Goal: Task Accomplishment & Management: Complete application form

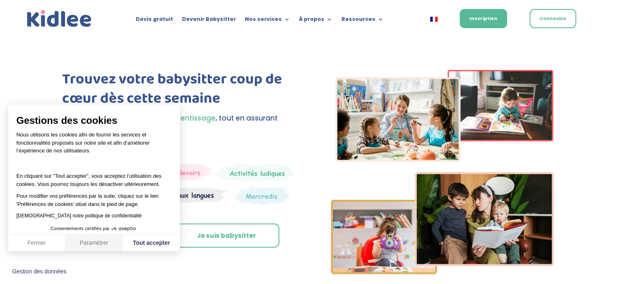
click at [82, 242] on button "Paramétrer" at bounding box center [93, 243] width 57 height 17
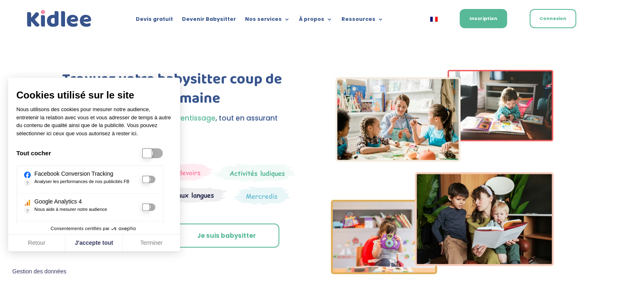
scroll to position [89, 0]
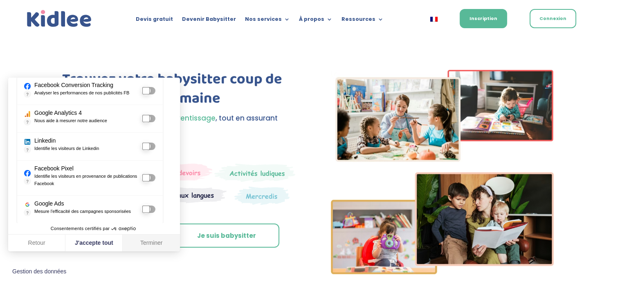
click at [148, 240] on button "Terminer" at bounding box center [151, 243] width 57 height 17
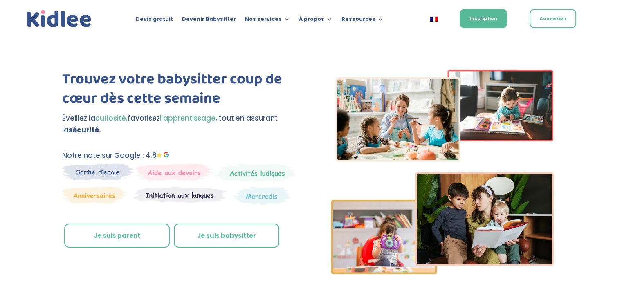
click at [106, 226] on link "Je suis parent" at bounding box center [117, 236] width 106 height 25
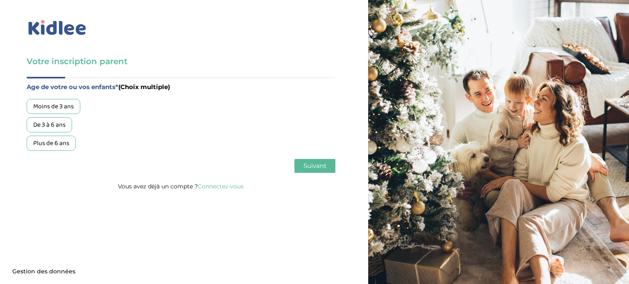
click at [46, 144] on body "Axeptio consent Plateforme de Gestion du Consentement : Personnalisez vos Optio…" at bounding box center [314, 142] width 629 height 284
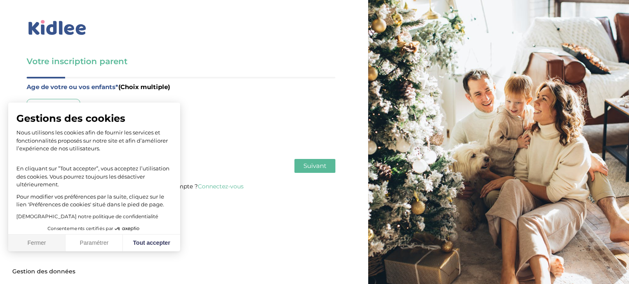
click at [47, 245] on button "Fermer" at bounding box center [36, 243] width 57 height 17
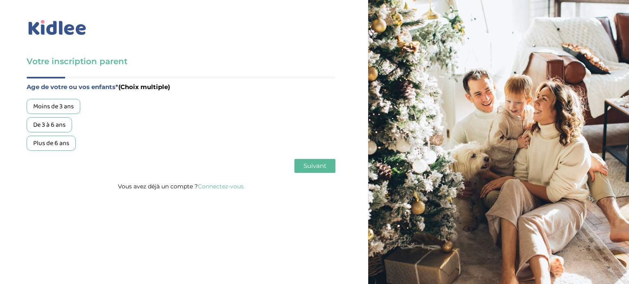
click at [55, 141] on div "Plus de 6 ans" at bounding box center [51, 143] width 49 height 15
click at [315, 163] on span "Suivant" at bounding box center [314, 166] width 23 height 8
click at [67, 107] on div "Garde régulière" at bounding box center [55, 106] width 56 height 15
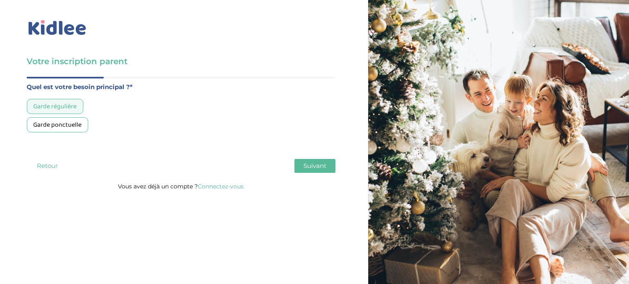
click at [317, 165] on span "Suivant" at bounding box center [314, 166] width 23 height 8
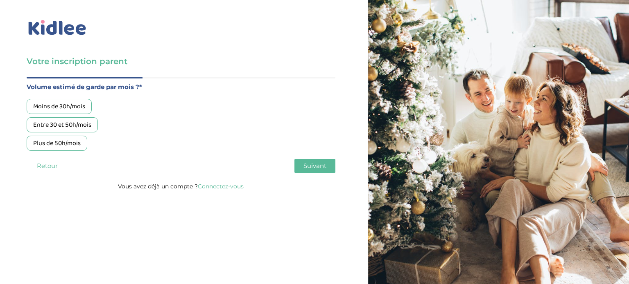
click at [67, 106] on div "Moins de 30h/mois" at bounding box center [59, 106] width 65 height 15
click at [308, 165] on span "Suivant" at bounding box center [314, 166] width 23 height 8
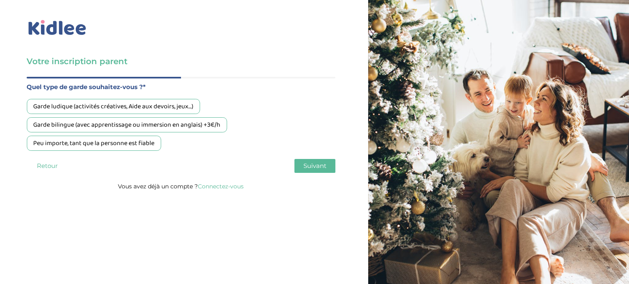
click at [123, 148] on div "Peu importe, tant que la personne est fiable" at bounding box center [94, 143] width 134 height 15
click at [313, 165] on span "Suivant" at bounding box center [314, 166] width 23 height 8
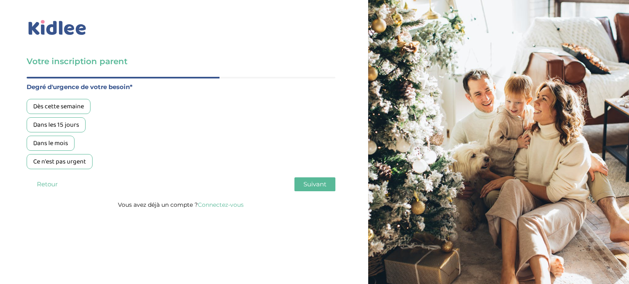
click at [68, 104] on div "Dès cette semaine" at bounding box center [59, 106] width 64 height 15
click at [318, 183] on span "Suivant" at bounding box center [314, 184] width 23 height 8
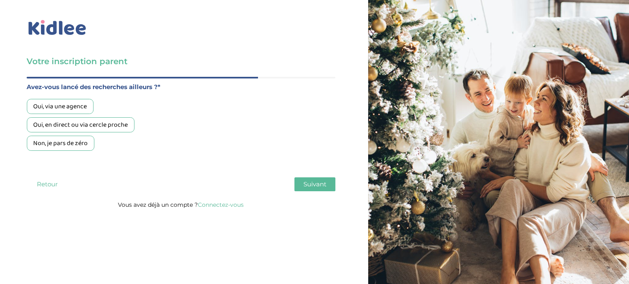
click at [52, 149] on div "Non, je pars de zéro" at bounding box center [61, 143] width 68 height 15
click at [320, 187] on span "Suivant" at bounding box center [314, 184] width 23 height 8
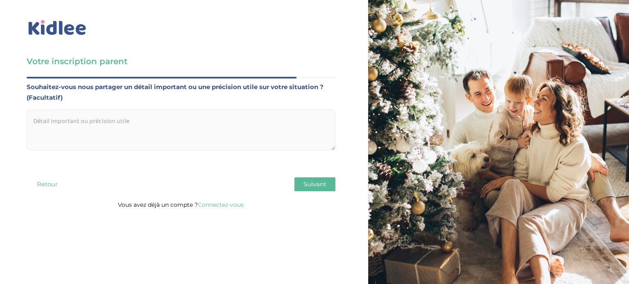
click at [149, 133] on textarea at bounding box center [181, 130] width 309 height 41
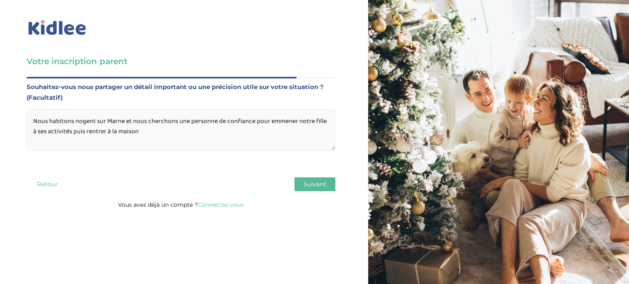
click at [168, 128] on textarea "Nous habitons nogent sur Marne et nous cherchons une personne de confiance pour…" at bounding box center [181, 130] width 309 height 41
click at [300, 135] on textarea "Nous habitons nogent sur Marne et nous cherchons une personne de confiance pour…" at bounding box center [181, 130] width 309 height 41
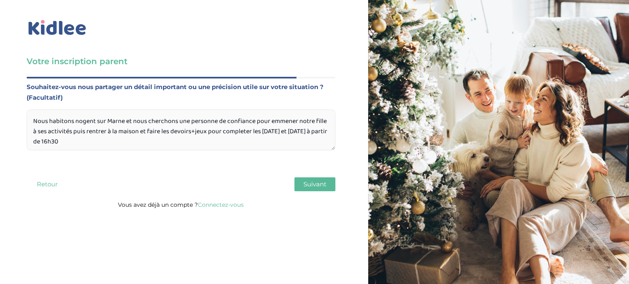
click at [106, 143] on textarea "Nous habitons nogent sur Marne et nous cherchons une personne de confiance pour…" at bounding box center [181, 130] width 309 height 41
click at [42, 131] on textarea "Nous habitons nogent sur Marne et nous cherchons une personne de confiance pour…" at bounding box center [181, 130] width 309 height 41
click at [128, 144] on textarea "Nous habitons nogent sur Marne et nous cherchons une personne de confiance pour…" at bounding box center [181, 130] width 309 height 41
click at [207, 140] on textarea "Nous habitons nogent sur Marne et nous cherchons une personne de confiance pour…" at bounding box center [181, 130] width 309 height 41
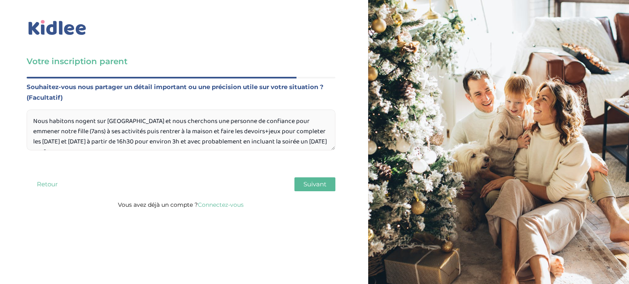
click at [260, 144] on textarea "Nous habitons nogent sur Marne et nous cherchons une personne de confiance pour…" at bounding box center [181, 130] width 309 height 41
click at [319, 140] on textarea "Nous habitons nogent sur Marne et nous cherchons une personne de confiance pour…" at bounding box center [181, 130] width 309 height 41
type textarea "Nous habitons nogent sur Marne et nous cherchons une personne de confiance pour…"
click at [307, 186] on span "Suivant" at bounding box center [314, 184] width 23 height 8
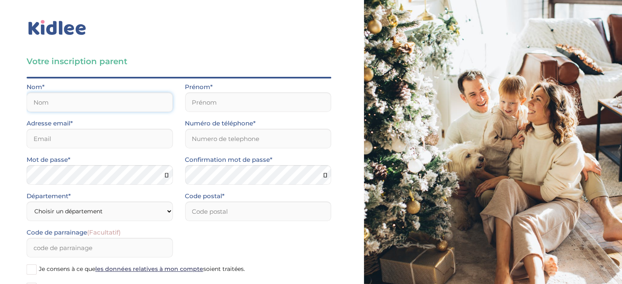
click at [77, 105] on input "text" at bounding box center [100, 102] width 146 height 20
type input "HADJEM"
type input "Amine"
type input "amine.hadjem@gmail.com"
type input "0663356612"
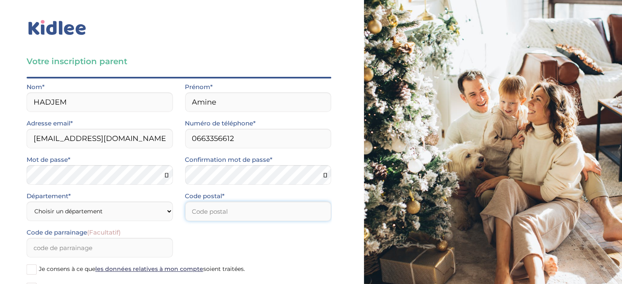
type input "94130"
click at [93, 217] on select "Choisir un département Paris (75) Hauts-de-Seine (92) Yvelines (78) Val-de-Marn…" at bounding box center [100, 212] width 146 height 20
select select "94"
click at [27, 202] on select "Choisir un département Paris (75) Hauts-de-Seine (92) Yvelines (78) Val-de-Marn…" at bounding box center [100, 212] width 146 height 20
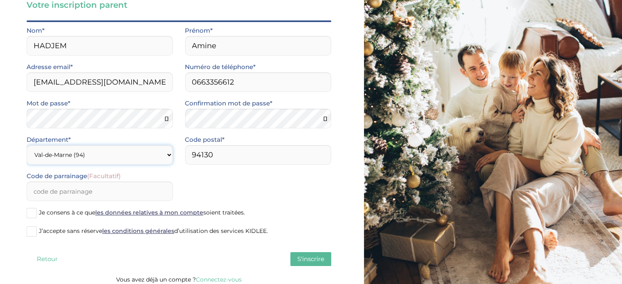
scroll to position [61, 0]
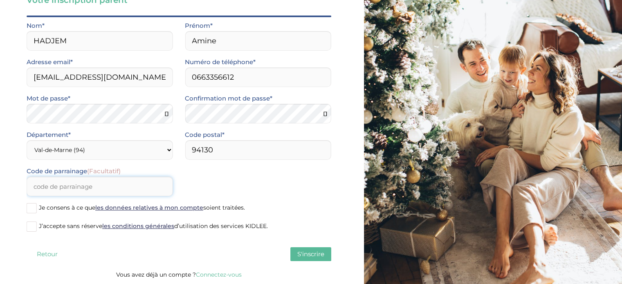
click at [45, 185] on input "Code de parrainage (Facultatif)" at bounding box center [100, 187] width 146 height 20
click at [30, 209] on span at bounding box center [32, 208] width 10 height 10
click at [0, 0] on input "Je consens à ce que les données relatives à mon compte soient traitées." at bounding box center [0, 0] width 0 height 0
click at [34, 187] on input "gens de confiance" at bounding box center [100, 187] width 146 height 20
type input "GDC(gens de confiance)"
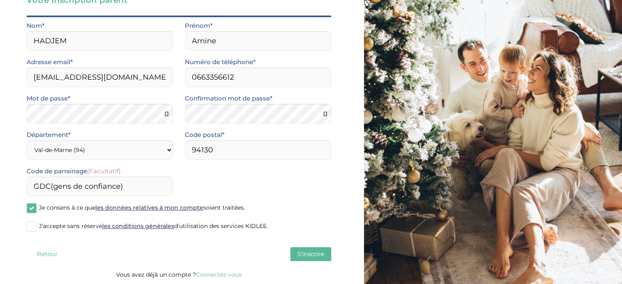
click at [32, 229] on span at bounding box center [32, 227] width 10 height 10
click at [0, 0] on input "J’accepte sans réserve les conditions générales d’utilisation des services KIDL…" at bounding box center [0, 0] width 0 height 0
click at [35, 212] on span at bounding box center [32, 208] width 10 height 10
click at [0, 0] on input "Je consens à ce que les données relatives à mon compte soient traitées." at bounding box center [0, 0] width 0 height 0
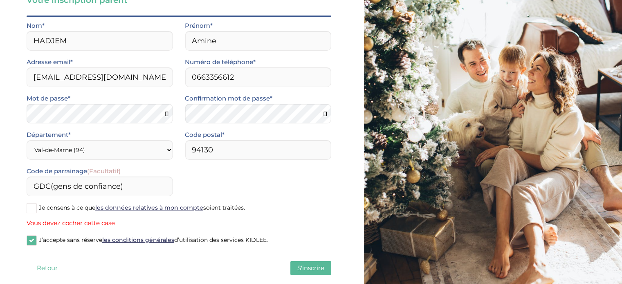
click at [35, 212] on span at bounding box center [32, 208] width 10 height 10
click at [0, 0] on input "Je consens à ce que les données relatives à mon compte soient traitées." at bounding box center [0, 0] width 0 height 0
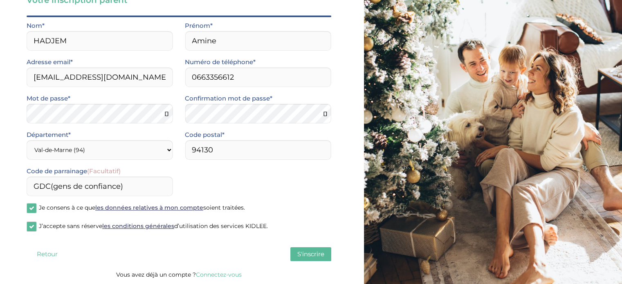
click at [34, 227] on span at bounding box center [32, 227] width 10 height 10
click at [0, 0] on input "J’accepte sans réserve les conditions générales d’utilisation des services KIDL…" at bounding box center [0, 0] width 0 height 0
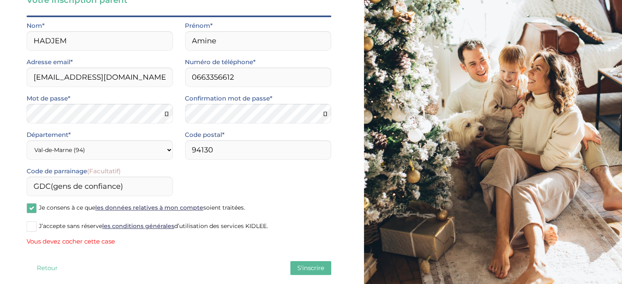
click at [34, 227] on span at bounding box center [32, 227] width 10 height 10
click at [0, 0] on input "J’accepte sans réserve les conditions générales d’utilisation des services KIDL…" at bounding box center [0, 0] width 0 height 0
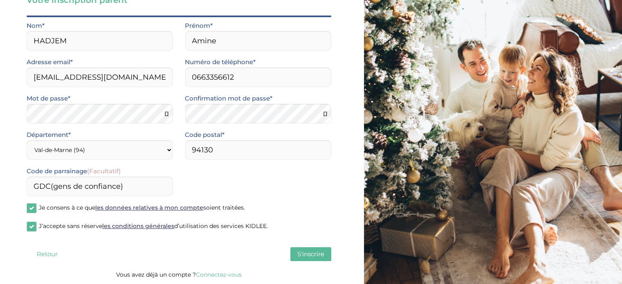
click at [309, 257] on span "S'inscrire" at bounding box center [310, 254] width 27 height 8
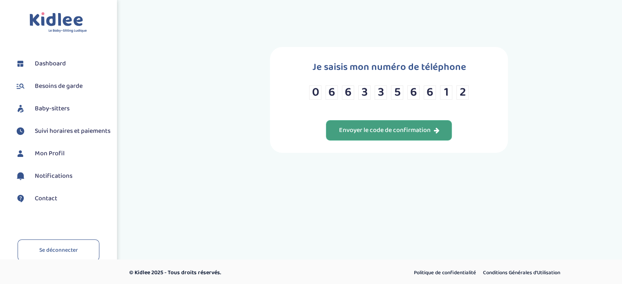
click at [367, 131] on div "Envoyer le code de confirmation" at bounding box center [389, 130] width 101 height 9
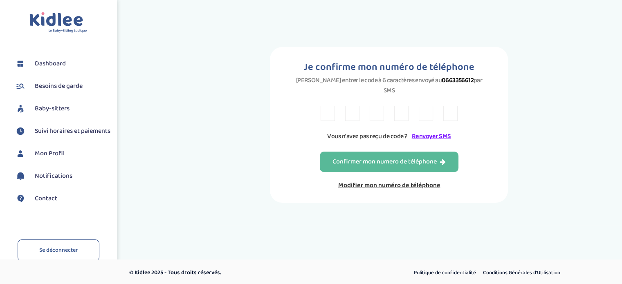
click at [326, 106] on input "text" at bounding box center [328, 113] width 14 height 15
type input "H"
type input "T"
type input "8"
type input "D"
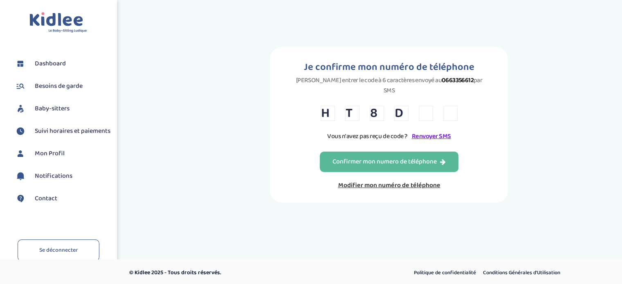
type input "L"
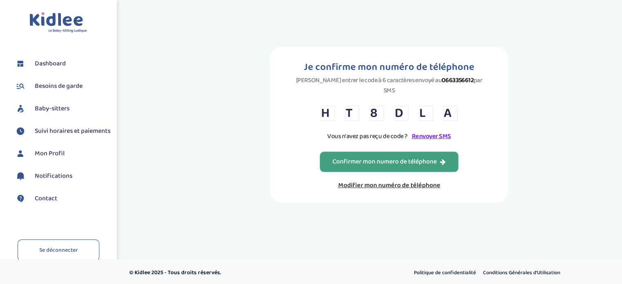
type input "A"
click at [363, 158] on div "Confirmer mon numero de téléphone" at bounding box center [389, 162] width 113 height 9
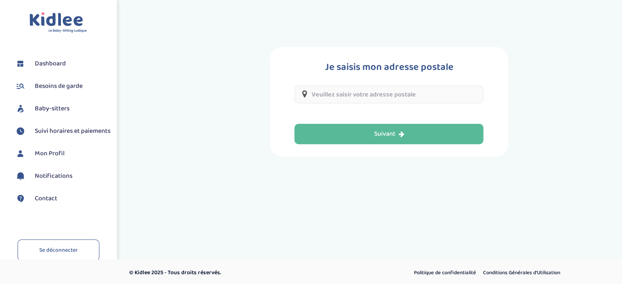
click at [358, 97] on input "text" at bounding box center [389, 95] width 189 height 18
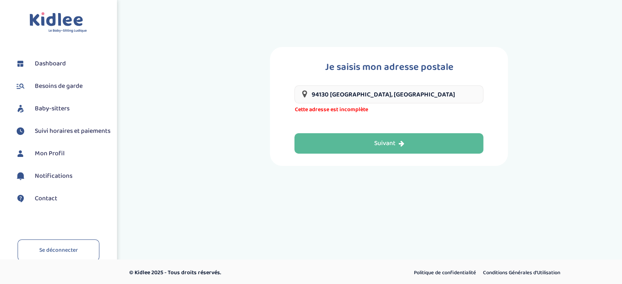
click at [404, 96] on input "94130 [GEOGRAPHIC_DATA], [GEOGRAPHIC_DATA]" at bounding box center [389, 95] width 189 height 18
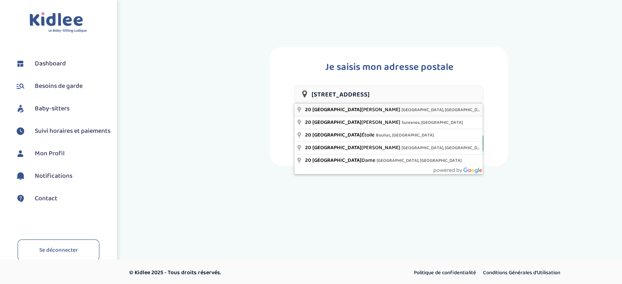
type input "[STREET_ADDRESS]"
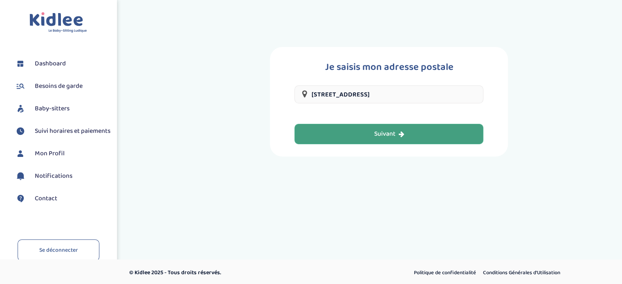
click at [401, 131] on icon "button" at bounding box center [402, 134] width 6 height 7
click at [390, 137] on div "Suivant" at bounding box center [389, 134] width 30 height 9
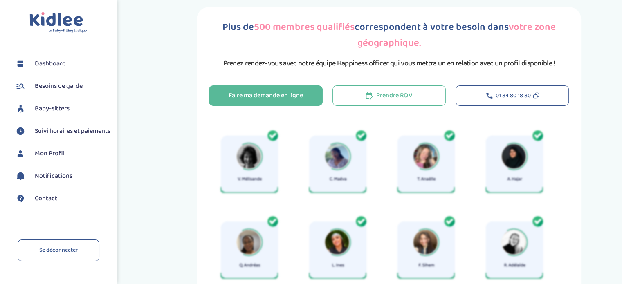
scroll to position [6, 0]
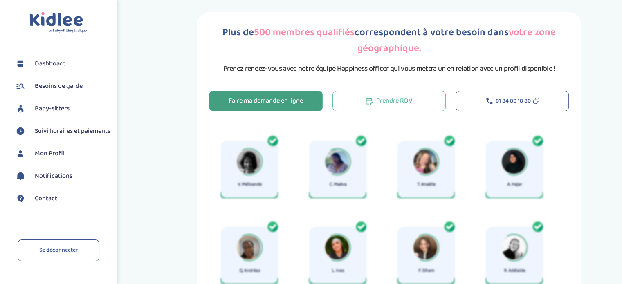
click at [255, 103] on div "Faire ma demande en ligne" at bounding box center [266, 101] width 74 height 9
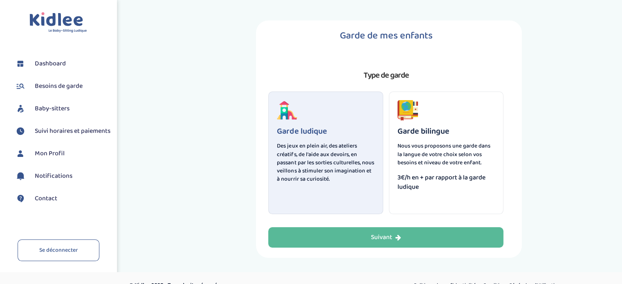
scroll to position [15, 0]
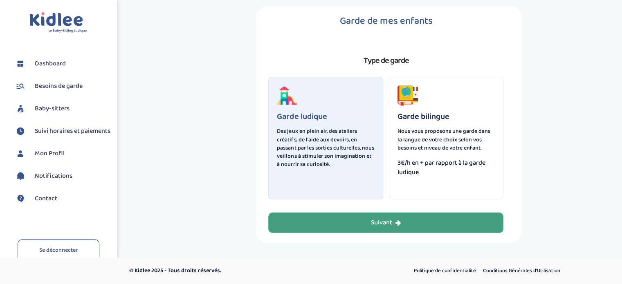
click at [372, 225] on div "Suivant" at bounding box center [386, 223] width 30 height 9
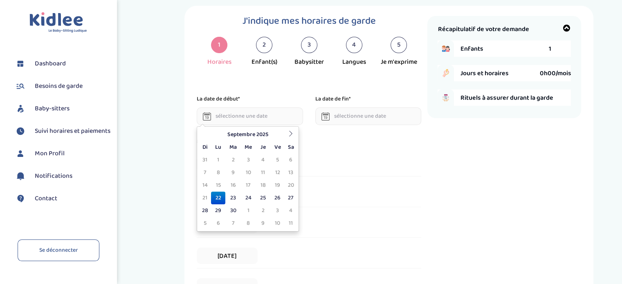
click at [237, 119] on input "text" at bounding box center [250, 117] width 106 height 18
click at [234, 196] on td "23" at bounding box center [232, 198] width 15 height 13
type input "[DATE]"
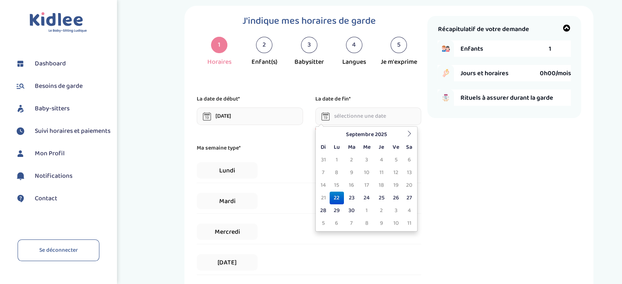
click at [355, 111] on input "text" at bounding box center [368, 117] width 106 height 18
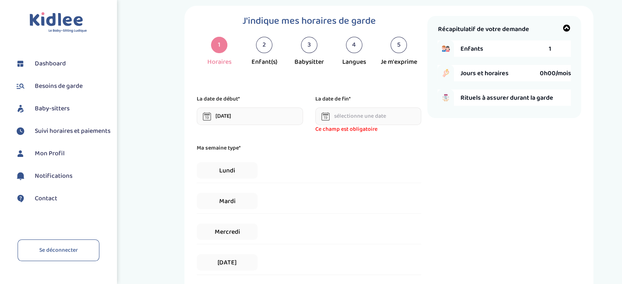
click at [276, 131] on div "La date de début* [DATE] La date de fin* Ce champ est obligatoire" at bounding box center [309, 114] width 237 height 39
click at [236, 204] on span "Mardi" at bounding box center [227, 201] width 61 height 16
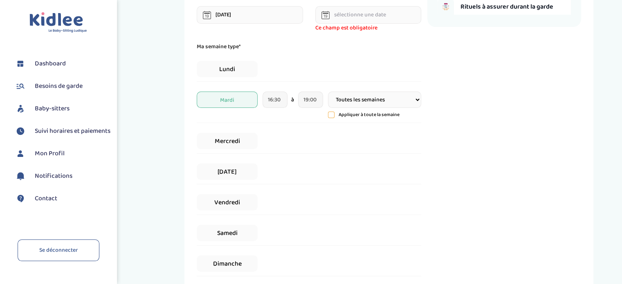
scroll to position [116, 0]
click at [239, 176] on span "[DATE]" at bounding box center [227, 172] width 61 height 16
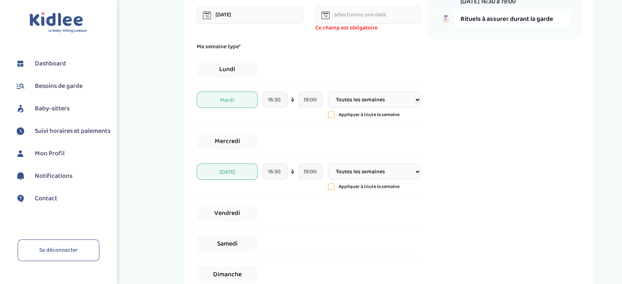
click at [354, 103] on select "Toutes les semaines Toutes les 2 semaines Tous les mois" at bounding box center [374, 100] width 93 height 16
click at [463, 95] on div "Récapitulatif de votre demande Enfants 1 Jours et horaires 17h30/mois [DATE] 16…" at bounding box center [505, 137] width 154 height 447
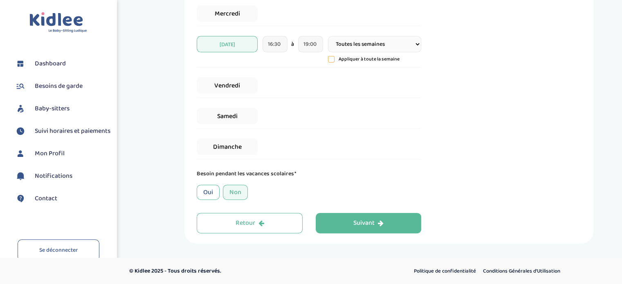
scroll to position [244, 0]
click at [232, 197] on div "Non" at bounding box center [235, 192] width 25 height 15
click at [357, 222] on div "Suivant" at bounding box center [369, 223] width 30 height 9
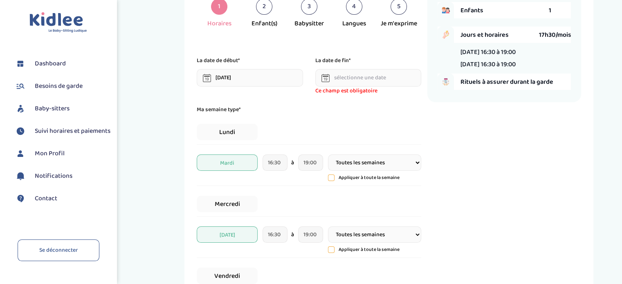
scroll to position [31, 0]
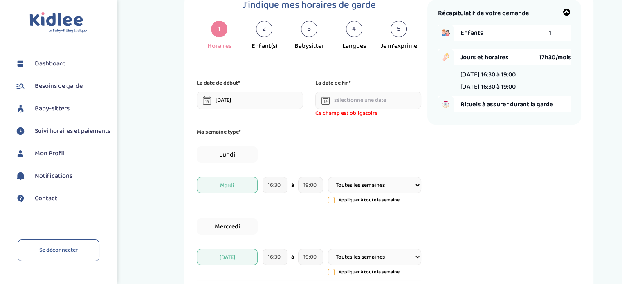
click at [352, 106] on input "text" at bounding box center [368, 101] width 106 height 18
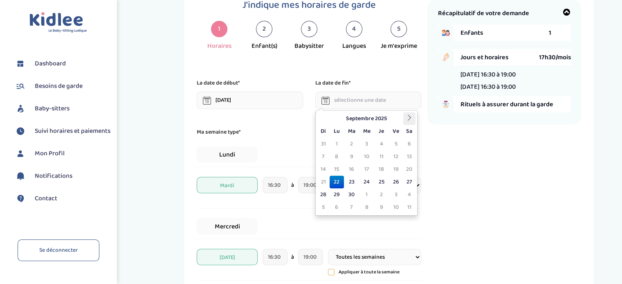
click at [413, 119] on th at bounding box center [409, 119] width 12 height 13
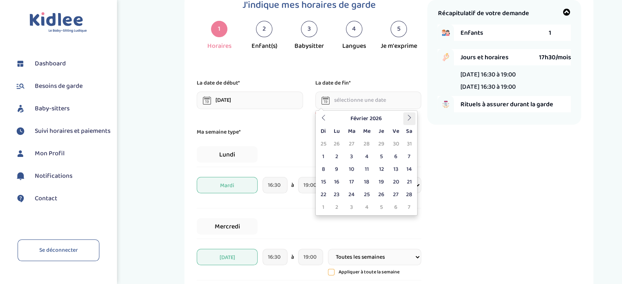
click at [413, 119] on th at bounding box center [409, 119] width 12 height 13
click at [354, 195] on td "30" at bounding box center [351, 195] width 15 height 13
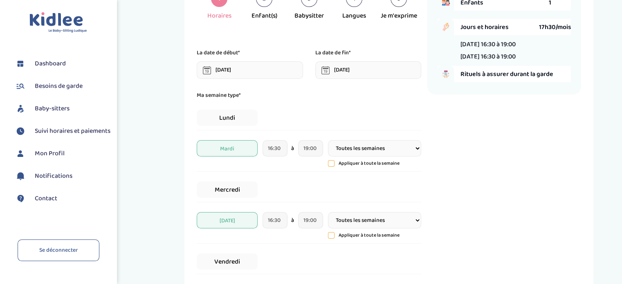
scroll to position [61, 0]
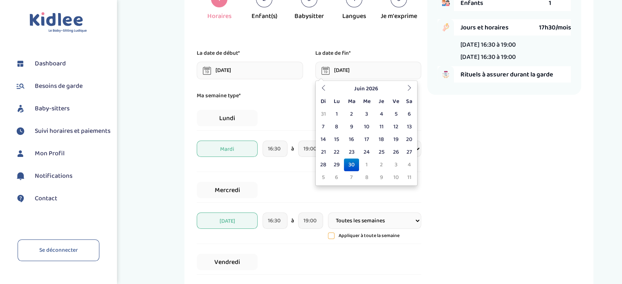
click at [397, 71] on input "30-06-2026" at bounding box center [368, 71] width 106 height 18
click at [382, 149] on td "25" at bounding box center [381, 152] width 14 height 13
type input "25-06-2026"
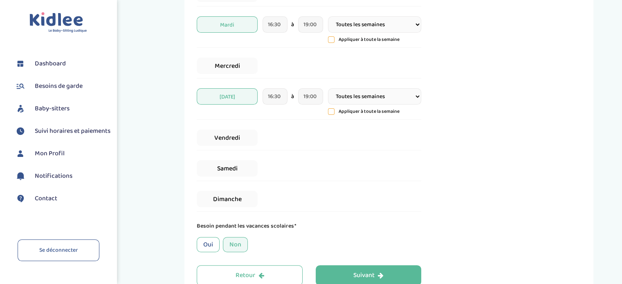
scroll to position [237, 0]
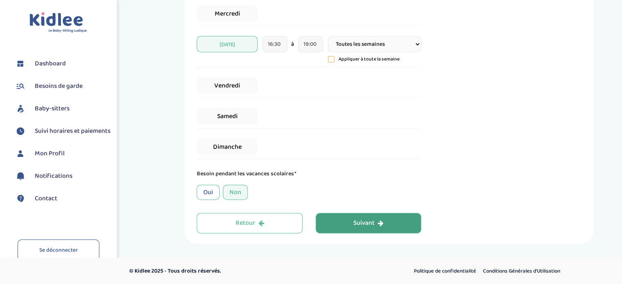
click at [379, 231] on button "Suivant" at bounding box center [369, 223] width 106 height 20
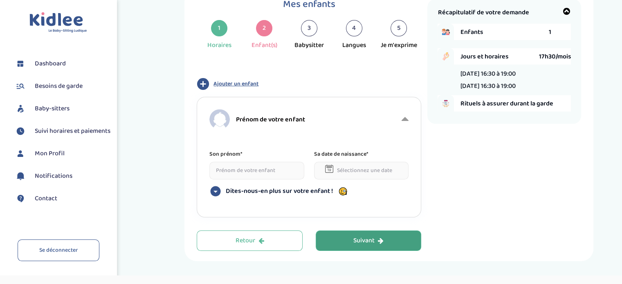
scroll to position [31, 0]
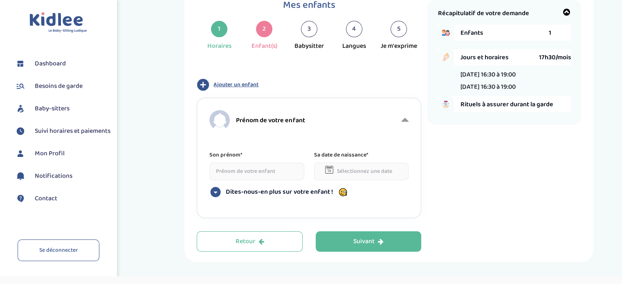
click at [264, 174] on input at bounding box center [257, 172] width 95 height 18
type input "BEYA"
click at [331, 170] on icon at bounding box center [330, 170] width 4 height 3
click at [346, 171] on input "text" at bounding box center [361, 172] width 95 height 18
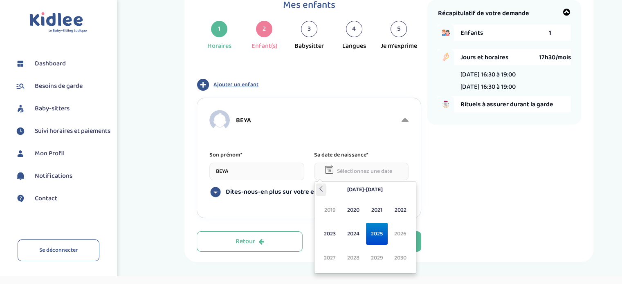
click at [320, 191] on icon at bounding box center [321, 189] width 6 height 6
click at [343, 257] on span "2018" at bounding box center [354, 258] width 22 height 22
click at [332, 260] on span "Sep" at bounding box center [330, 258] width 22 height 22
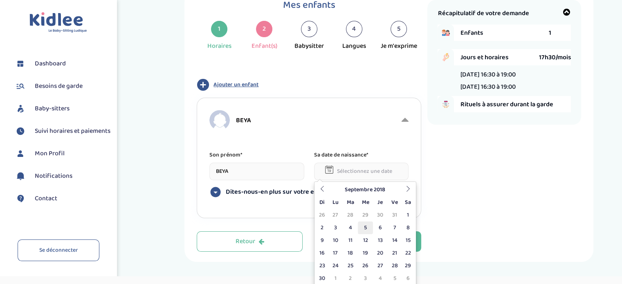
click at [365, 229] on td "5" at bounding box center [365, 228] width 15 height 13
type input "05-09-2018"
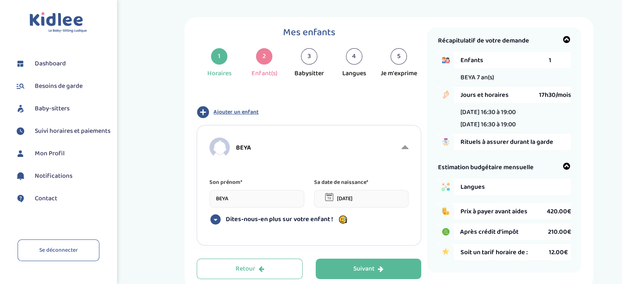
scroll to position [0, 0]
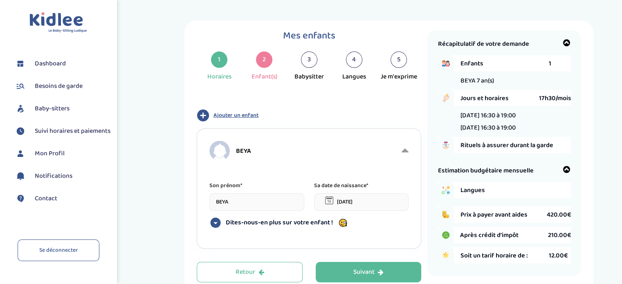
click at [285, 221] on span "Dites-nous-en plus sur votre enfant !" at bounding box center [279, 223] width 107 height 8
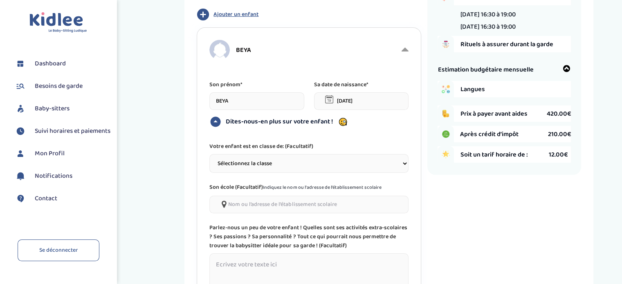
scroll to position [101, 0]
click at [275, 160] on select "Sélectionnez la classe Petite section (PS) Moyenne section (MS) Grande section …" at bounding box center [309, 163] width 199 height 19
select select "5"
click at [210, 154] on select "Sélectionnez la classe Petite section (PS) Moyenne section (MS) Grande section …" at bounding box center [309, 163] width 199 height 19
click at [263, 200] on input"] at bounding box center [309, 205] width 199 height 18
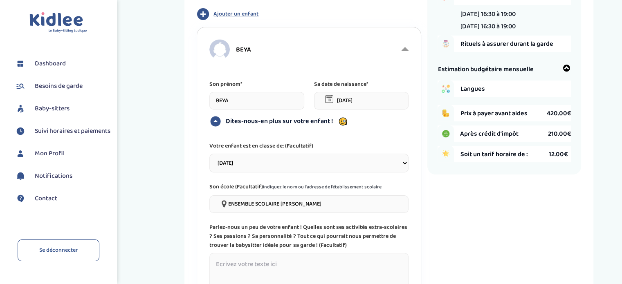
type input"] "ENSEMBLE SCOLAIRE ALBERT DE MUN"
drag, startPoint x: 324, startPoint y: 199, endPoint x: 214, endPoint y: 201, distance: 110.9
click at [214, 201] on input"] "ENSEMBLE SCOLAIRE ALBERT DE MUN" at bounding box center [309, 205] width 199 height 18
click at [263, 201] on input"] at bounding box center [309, 205] width 199 height 18
click at [230, 204] on input"] "ALBERT DE MUN" at bounding box center [309, 205] width 199 height 18
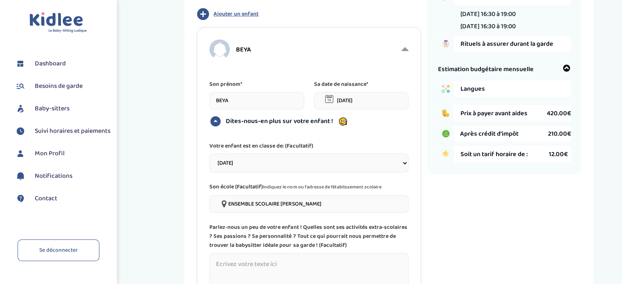
click at [356, 201] on input"] "ENSEMBLE SCOLAIRE ALBERT DE MUN" at bounding box center [309, 205] width 199 height 18
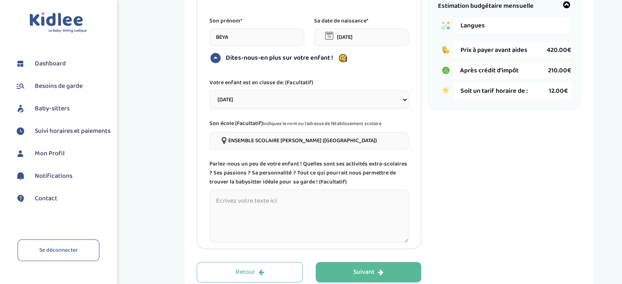
scroll to position [165, 0]
type input"] "ENSEMBLE SCOLAIRE ALBERT DE MUN (NOGENT SUR MARNE)"
click at [258, 207] on textarea at bounding box center [309, 215] width 199 height 53
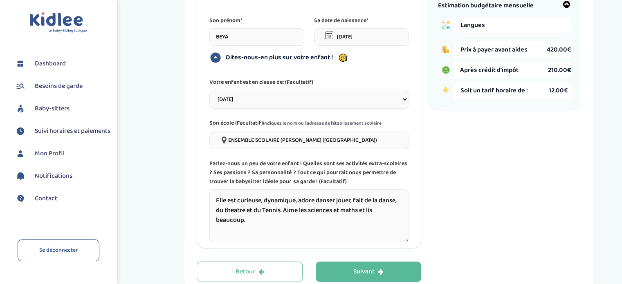
scroll to position [214, 0]
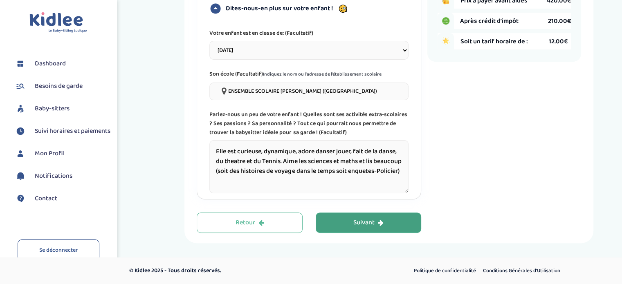
type textarea "Elle est curieuse, dynamique, adore danser jouer, fait de la danse, du theatre …"
click at [345, 221] on button "Suivant" at bounding box center [369, 223] width 106 height 20
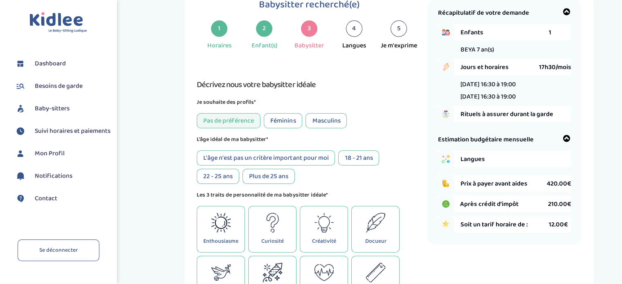
scroll to position [31, 0]
click at [284, 123] on div "Féminins" at bounding box center [283, 121] width 38 height 15
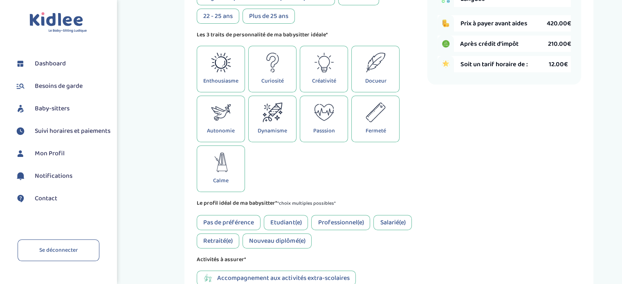
scroll to position [192, 0]
click at [374, 72] on div "Docueur" at bounding box center [375, 68] width 48 height 47
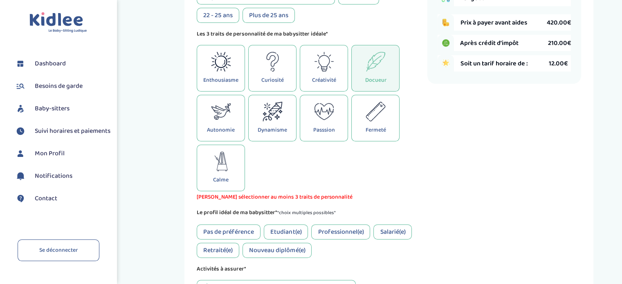
click at [308, 163] on div "Enthousiasme Curiosité Créativité Docueur Autonomie Dynamisme Passsion Fermeté …" at bounding box center [309, 118] width 225 height 146
click at [275, 78] on p "Curiosité" at bounding box center [272, 80] width 23 height 9
click at [322, 83] on p "Créativité" at bounding box center [324, 80] width 24 height 9
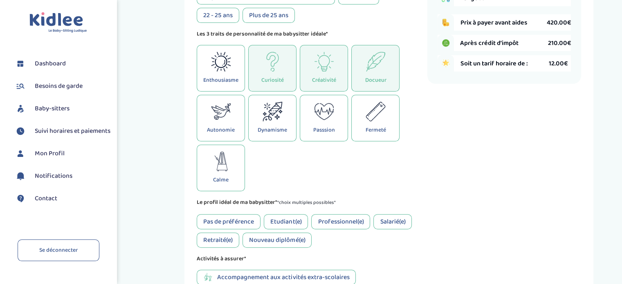
click at [406, 170] on div "Enthousiasme Curiosité Créativité Docueur Autonomie Dynamisme Passsion Fermeté …" at bounding box center [309, 118] width 225 height 146
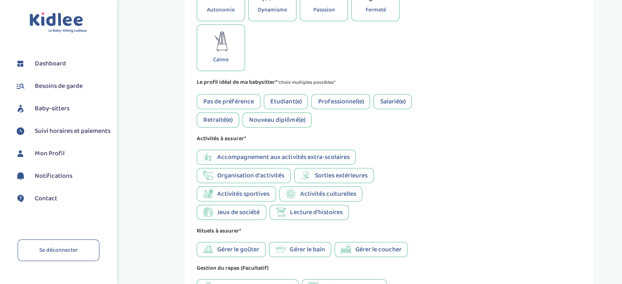
scroll to position [324, 0]
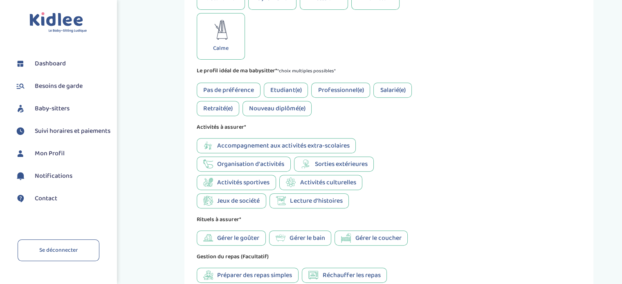
click at [228, 94] on div "Pas de préférence" at bounding box center [229, 90] width 64 height 15
click at [300, 150] on span "Accompagnement aux activités extra-scolaires" at bounding box center [283, 146] width 132 height 10
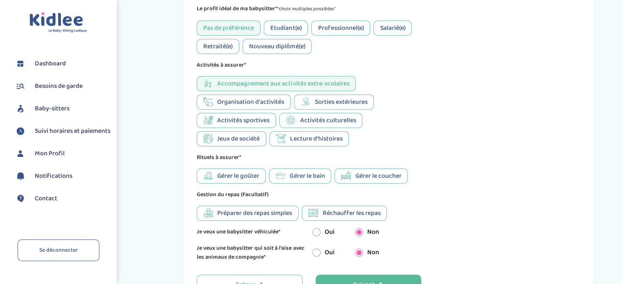
scroll to position [390, 0]
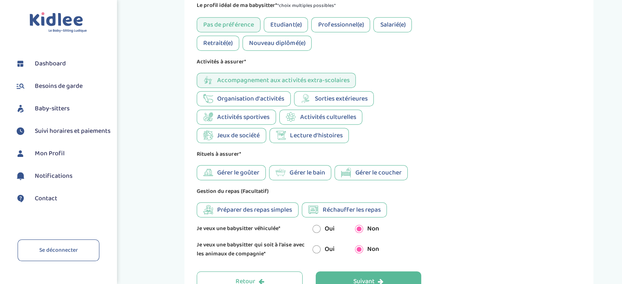
click at [242, 177] on span "Gérer le goûter" at bounding box center [238, 173] width 42 height 10
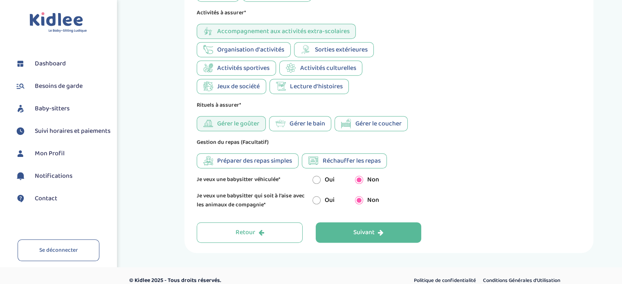
scroll to position [446, 0]
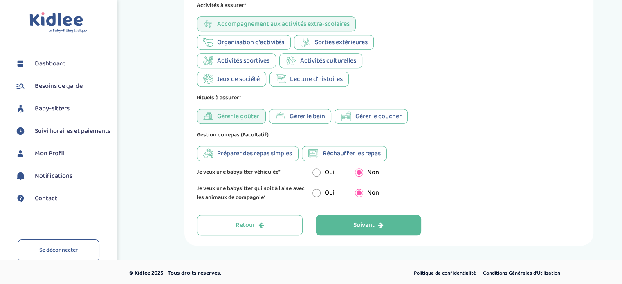
click at [250, 158] on span "Préparer des repas simples" at bounding box center [254, 154] width 75 height 10
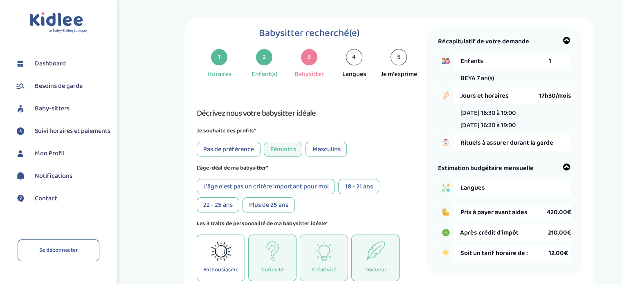
scroll to position [0, 0]
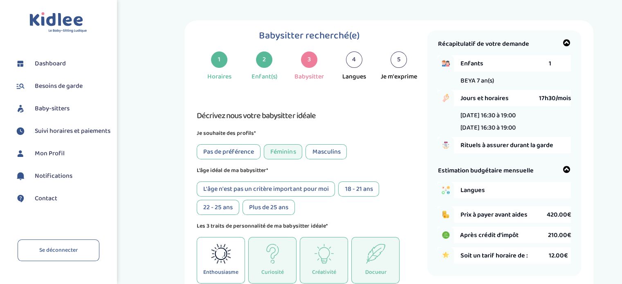
click at [506, 131] on li "Jeudi 16:30 à 19:00" at bounding box center [487, 128] width 55 height 10
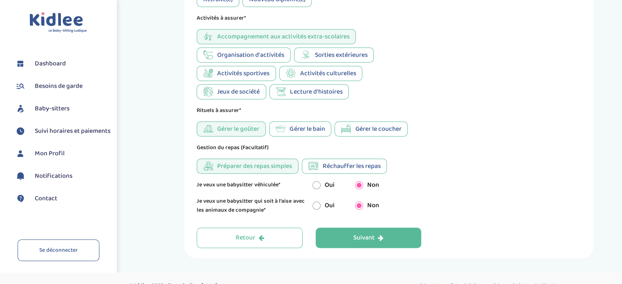
scroll to position [451, 0]
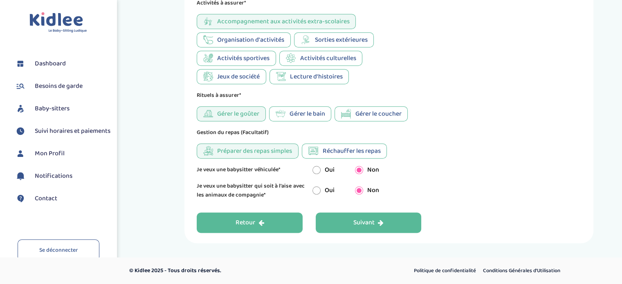
click at [232, 228] on button "Retour" at bounding box center [250, 223] width 106 height 20
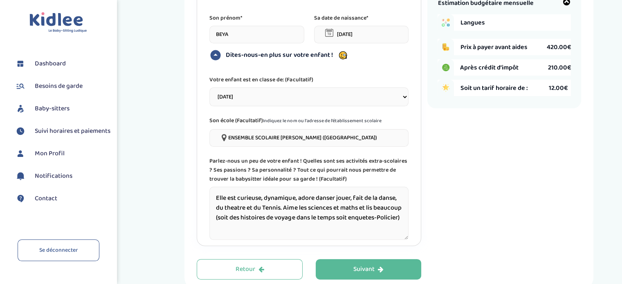
scroll to position [169, 0]
click at [293, 227] on textarea "Elle est curieuse, dynamique, adore danser jouer, fait de la danse, du theatre …" at bounding box center [309, 212] width 199 height 53
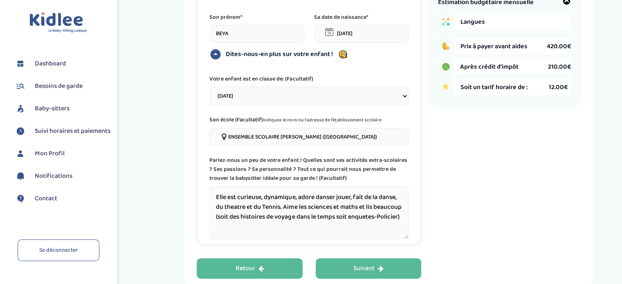
click at [265, 268] on button "Retour" at bounding box center [250, 269] width 106 height 20
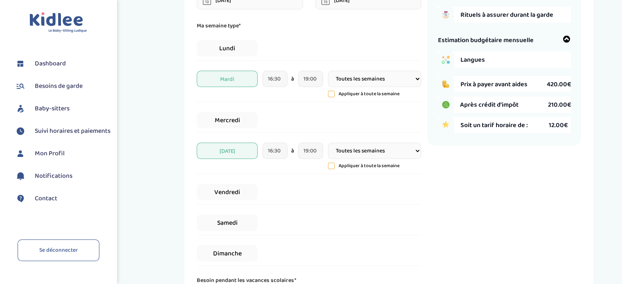
scroll to position [134, 0]
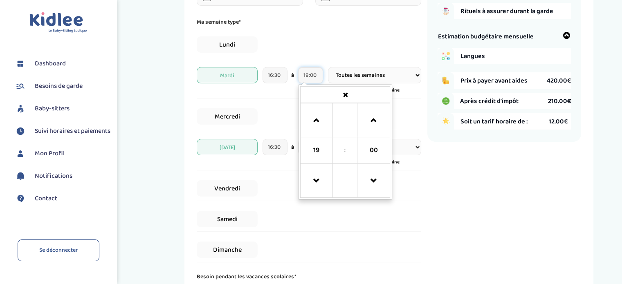
click at [314, 79] on input "19:00" at bounding box center [310, 75] width 25 height 16
click at [368, 153] on span "00" at bounding box center [374, 151] width 22 height 22
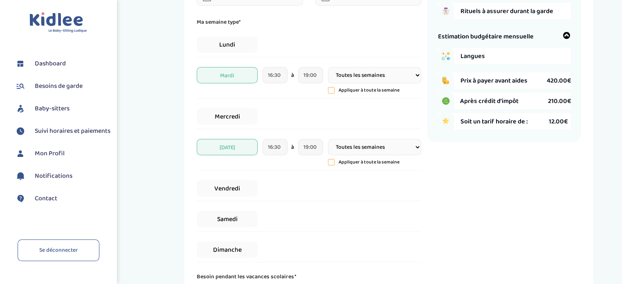
click at [303, 58] on div "Ma semaine type* Lundi Mardi 16:30 à 19:00 Toutes les semaines Toutes les 2 sem…" at bounding box center [309, 140] width 225 height 245
click at [309, 73] on input "19:00" at bounding box center [310, 75] width 25 height 16
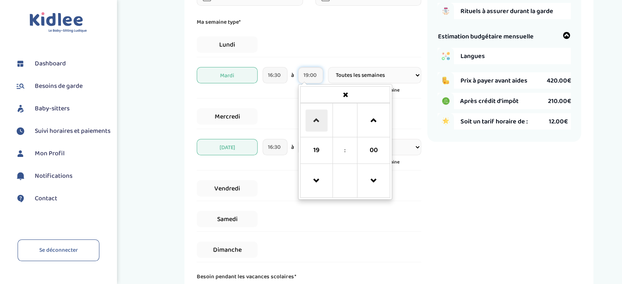
click at [316, 121] on span at bounding box center [317, 121] width 22 height 22
type input "20:00"
click at [329, 33] on div "Lundi" at bounding box center [309, 44] width 225 height 25
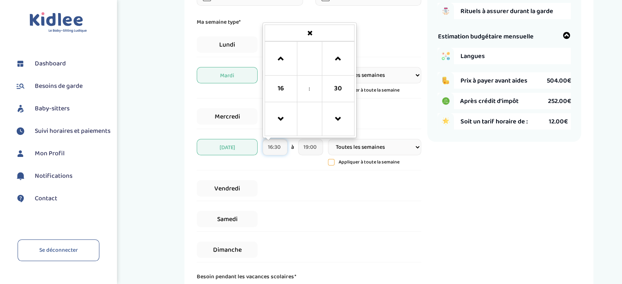
click at [272, 151] on input "16:30" at bounding box center [275, 147] width 25 height 16
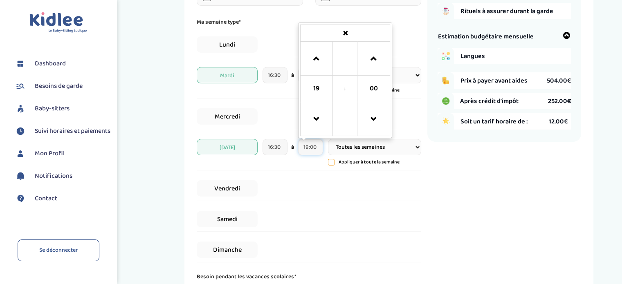
click at [307, 150] on input "19:00" at bounding box center [310, 147] width 25 height 16
click at [322, 58] on span at bounding box center [317, 59] width 22 height 22
type input "20:00"
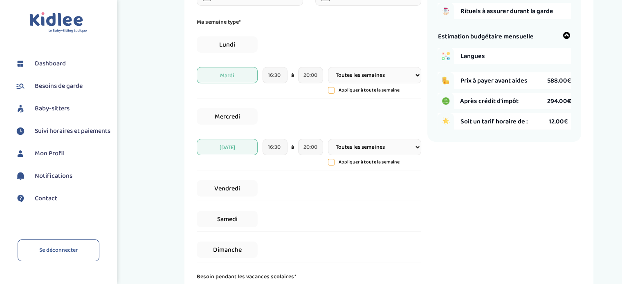
click at [334, 187] on div "Vendredi" at bounding box center [309, 188] width 225 height 25
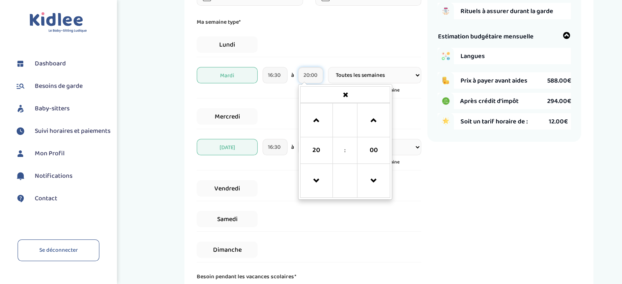
click at [311, 72] on input "20:00" at bounding box center [310, 75] width 25 height 16
click at [378, 158] on span "00" at bounding box center [374, 151] width 22 height 22
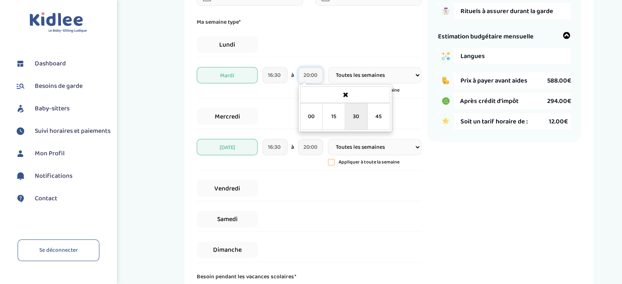
click at [363, 121] on td "30" at bounding box center [356, 117] width 23 height 27
type input "20:30"
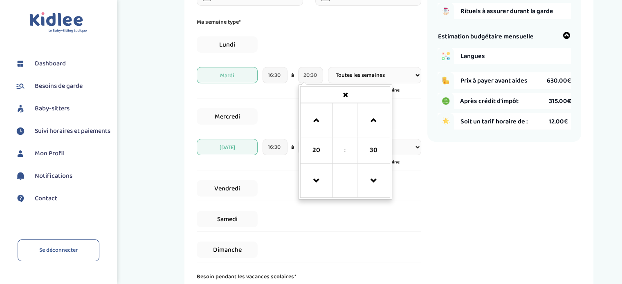
click at [426, 185] on div "J'indique mes horaires de garde 1 Horaires 2 Enfant(s) 3 Babysitter 4 Langues 5…" at bounding box center [312, 116] width 231 height 440
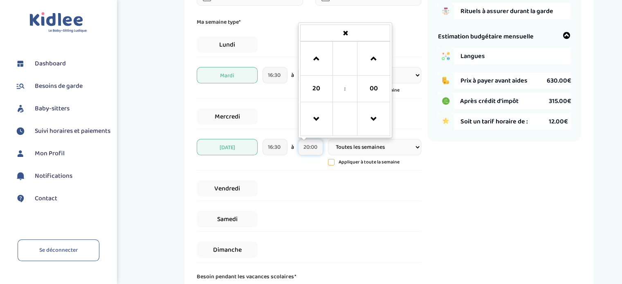
click at [317, 145] on input "20:00" at bounding box center [310, 147] width 25 height 16
click at [374, 59] on span at bounding box center [374, 59] width 22 height 22
click at [377, 64] on span at bounding box center [374, 59] width 22 height 22
type input "20:30"
click at [327, 194] on div "Vendredi" at bounding box center [309, 188] width 225 height 25
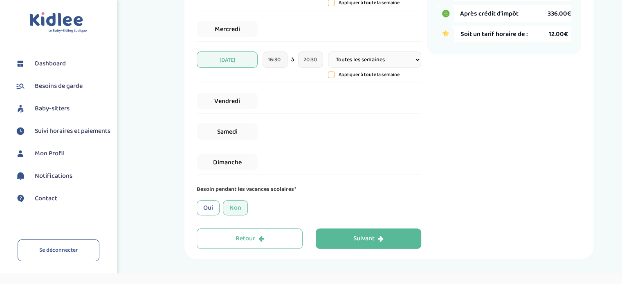
scroll to position [237, 0]
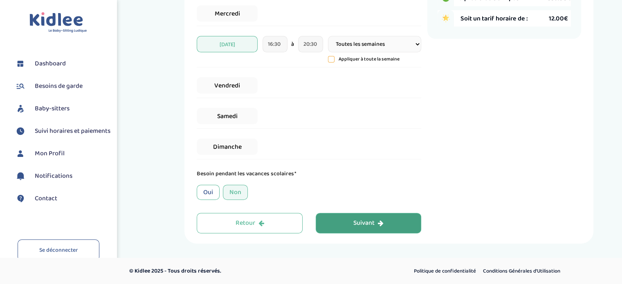
click at [355, 219] on div "Suivant" at bounding box center [369, 223] width 30 height 9
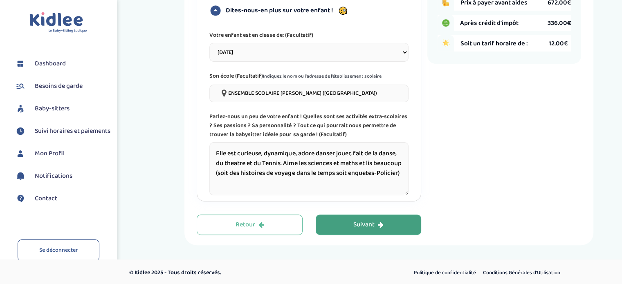
scroll to position [214, 0]
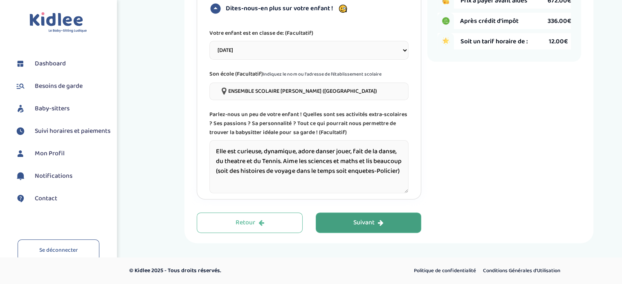
click at [372, 220] on div "Suivant" at bounding box center [369, 223] width 30 height 9
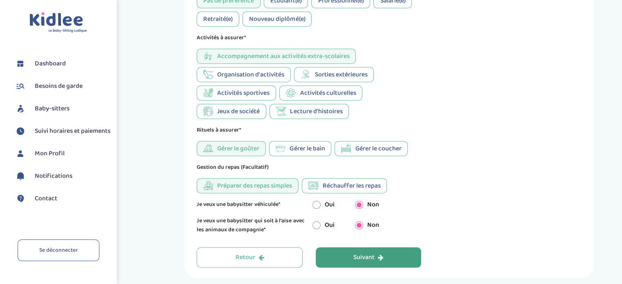
scroll to position [451, 0]
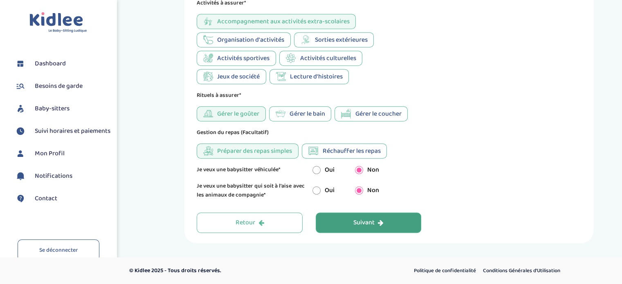
click at [376, 223] on div "Suivant" at bounding box center [369, 223] width 30 height 9
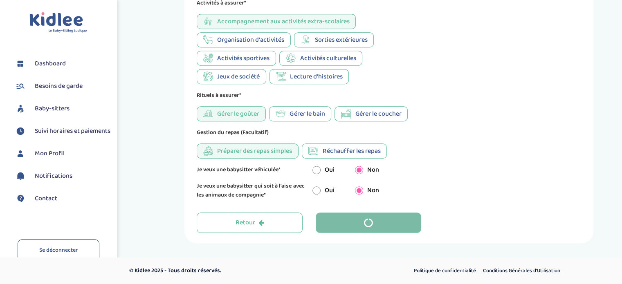
scroll to position [31, 0]
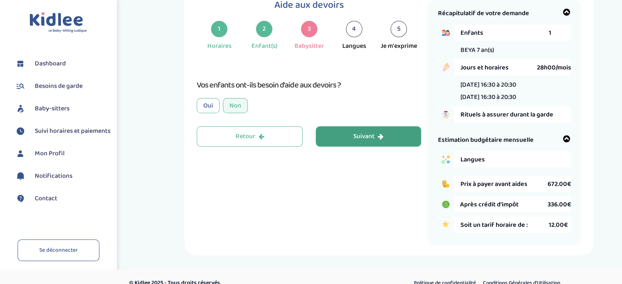
click at [206, 109] on div "Oui" at bounding box center [208, 105] width 23 height 15
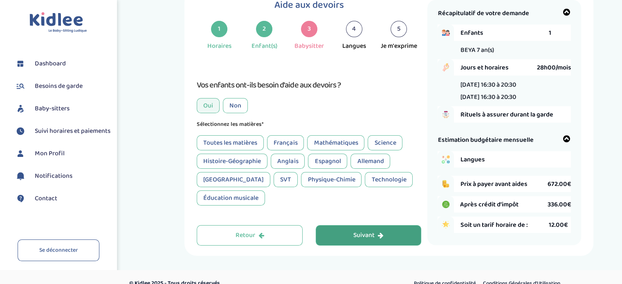
click at [287, 145] on div "Français" at bounding box center [285, 142] width 37 height 15
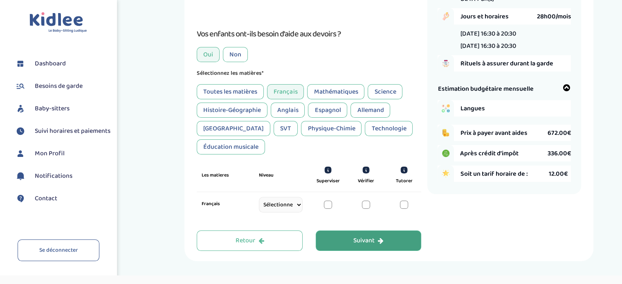
scroll to position [84, 0]
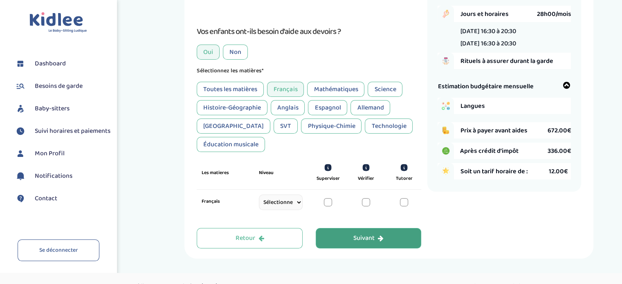
click at [293, 207] on select "Sélectionne CP CE1 CE2 CM1 CM2 6eme 5eme 4eme 3eme Seconde Prémière Terminale" at bounding box center [281, 203] width 44 height 16
select select "CE1"
click at [259, 205] on select "Sélectionne CP CE1 CE2 CM1 CM2 6eme 5eme 4eme 3eme Seconde Prémière Terminale" at bounding box center [281, 203] width 44 height 16
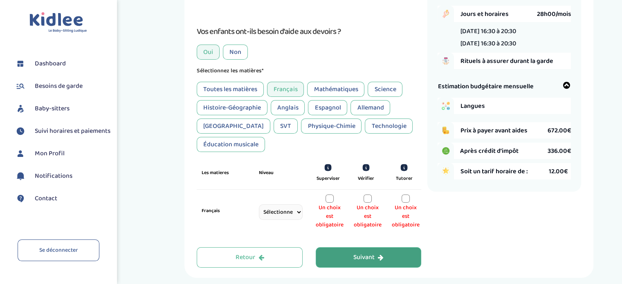
click at [330, 200] on div at bounding box center [330, 199] width 8 height 8
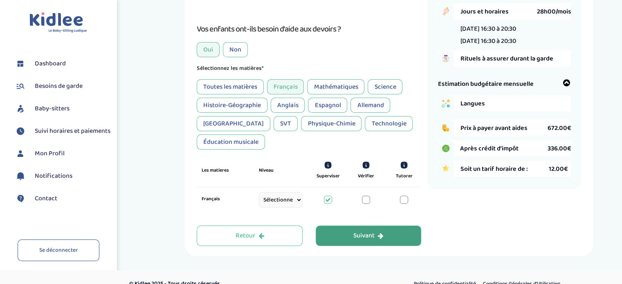
scroll to position [88, 0]
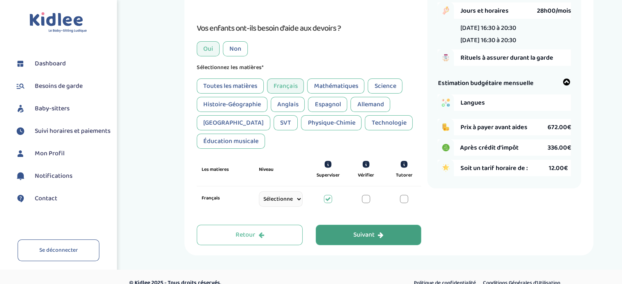
click at [377, 239] on div "Suivant" at bounding box center [369, 235] width 30 height 9
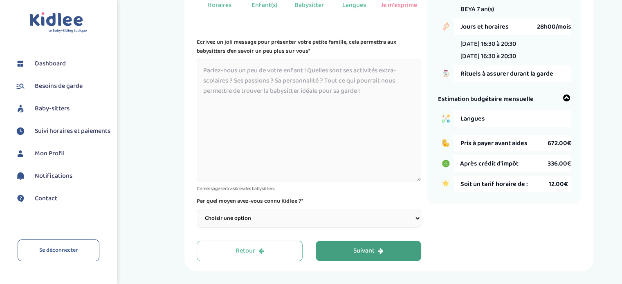
scroll to position [75, 0]
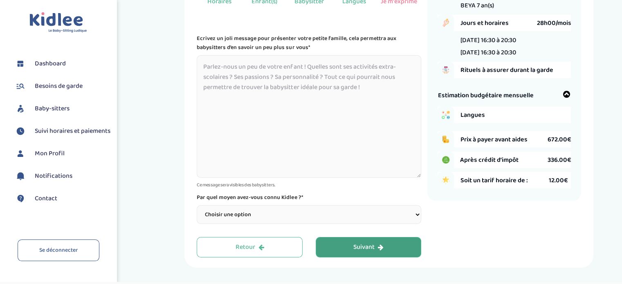
click at [300, 216] on select "Choisir une option Bouche à Oreille Google Plateforme Gens de confiance Faceboo…" at bounding box center [309, 214] width 225 height 19
select select "3"
click at [197, 206] on select "Choisir une option Bouche à Oreille Google Plateforme Gens de confiance Faceboo…" at bounding box center [309, 214] width 225 height 19
click at [448, 228] on div "Récapitulatif de votre demande Enfants 1 BEYA 7 an(s) Jours et horaires 28h00/m…" at bounding box center [505, 106] width 154 height 302
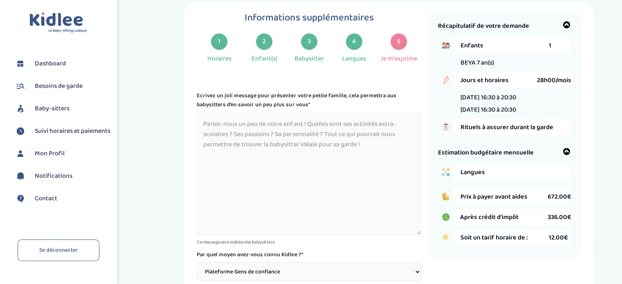
scroll to position [100, 0]
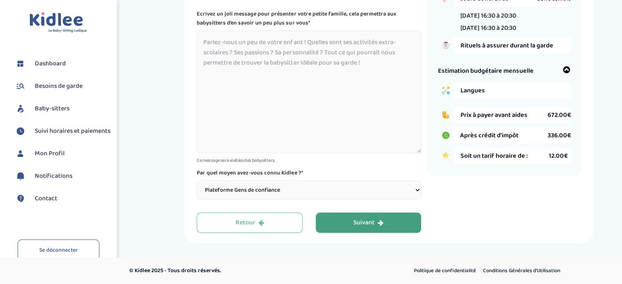
click at [285, 50] on textarea at bounding box center [309, 92] width 225 height 123
paste textarea "Elle est curieuse, dynamique, adore danser jouer, fait de la danse, du theatre …"
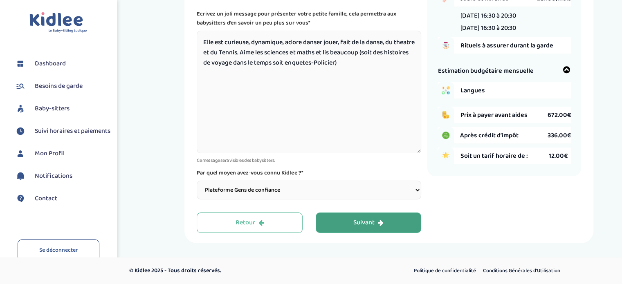
click at [205, 42] on textarea "Elle est curieuse, dynamique, adore danser jouer, fait de la danse, du theatre …" at bounding box center [309, 92] width 225 height 123
drag, startPoint x: 226, startPoint y: 54, endPoint x: 192, endPoint y: 51, distance: 34.1
click at [192, 51] on div "Informations supplémentaires 1 Horaires 2 Enfant(s) 3 Babysitter 4 Langues 5 Je…" at bounding box center [389, 82] width 409 height 323
click at [318, 54] on textarea "Bonjour, nous sommes une famille avec 1 enfant, une fille de 7 ans qui est curi…" at bounding box center [309, 92] width 225 height 123
click at [321, 54] on textarea "Bonjour, nous sommes une famille avec 1 enfant, une fille de 7 ans qui est curi…" at bounding box center [309, 92] width 225 height 123
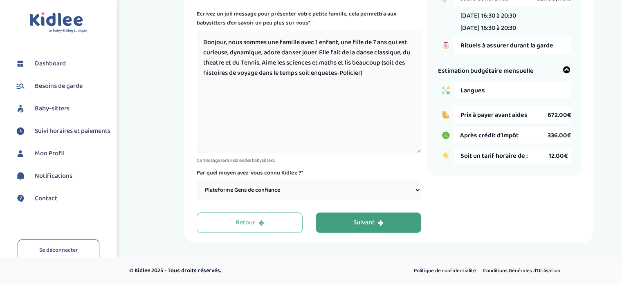
click at [262, 63] on textarea "Bonjour, nous sommes une famille avec 1 enfant, une fille de 7 ans qui est curi…" at bounding box center [309, 92] width 225 height 123
click at [263, 87] on textarea "Bonjour, nous sommes une famille avec 1 enfant, une fille de 7 ans qui est curi…" at bounding box center [309, 92] width 225 height 123
type textarea "Bonjour, nous sommes une famille avec 1 enfant, une fille de 7 ans qui est curi…"
